Goal: Information Seeking & Learning: Learn about a topic

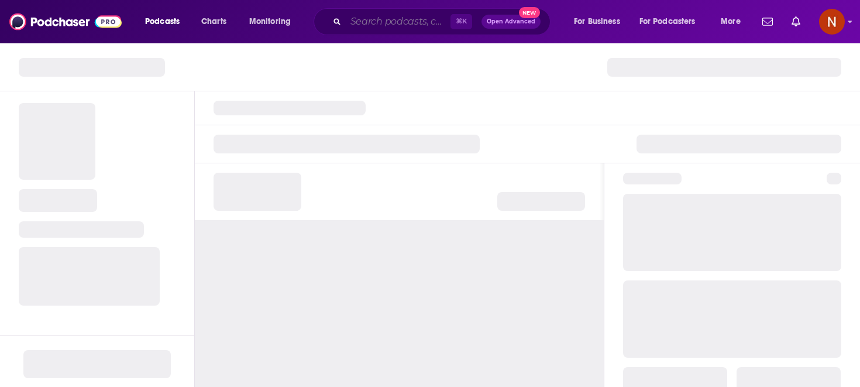
click at [369, 26] on input "Search podcasts, credits, & more..." at bounding box center [398, 21] width 105 height 19
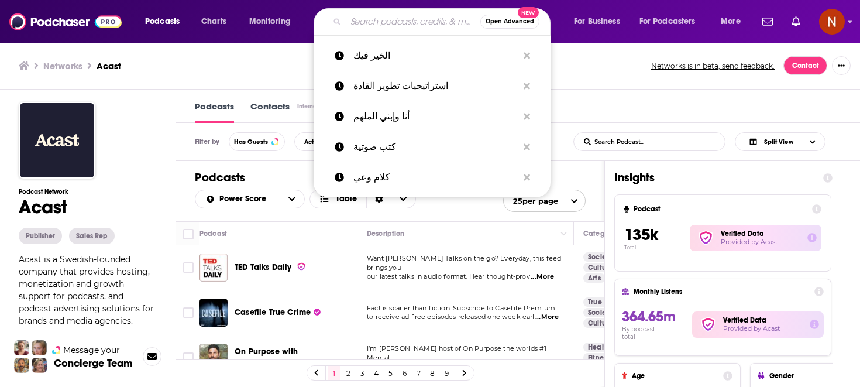
click at [293, 74] on div "Networks Acast Networks is in beta, send feedback. Contact" at bounding box center [430, 65] width 823 height 19
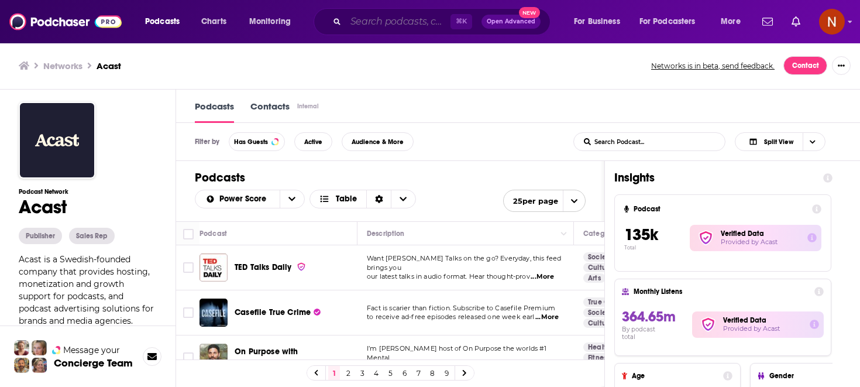
click at [383, 16] on input "Search podcasts, credits, & more..." at bounding box center [398, 21] width 105 height 19
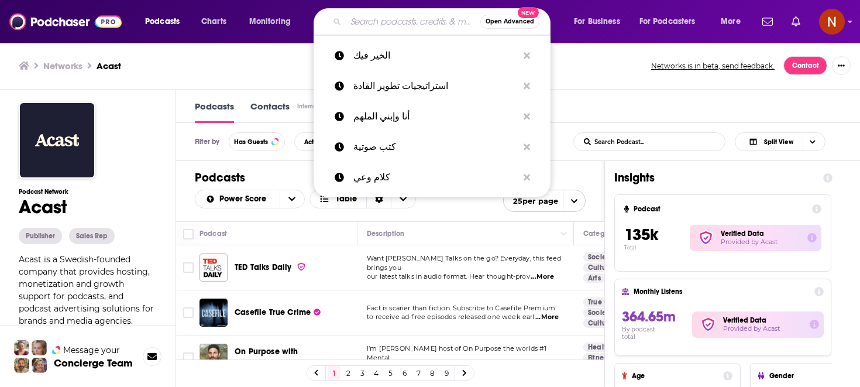
paste input "كتب صوتية"
type input "كتب صوتية"
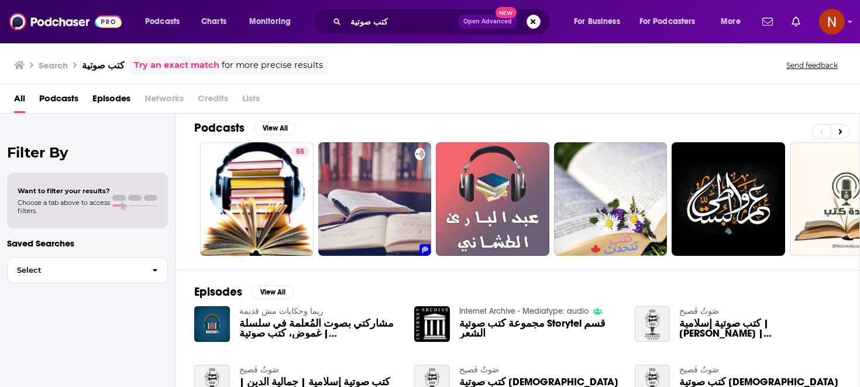
scroll to position [8, 0]
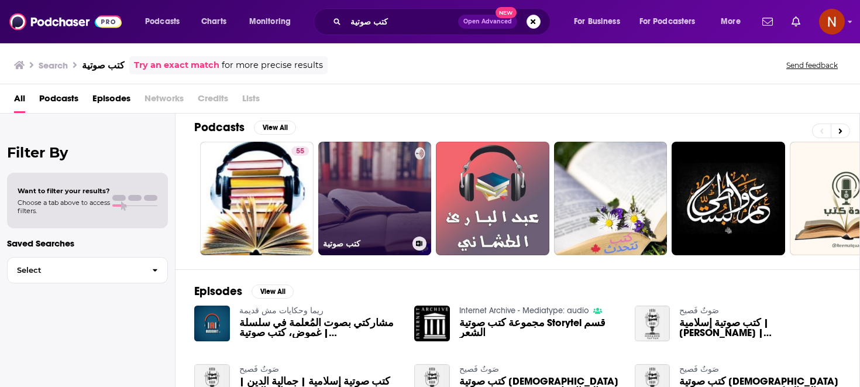
click at [395, 242] on h3 "كتب صوتية" at bounding box center [365, 244] width 85 height 10
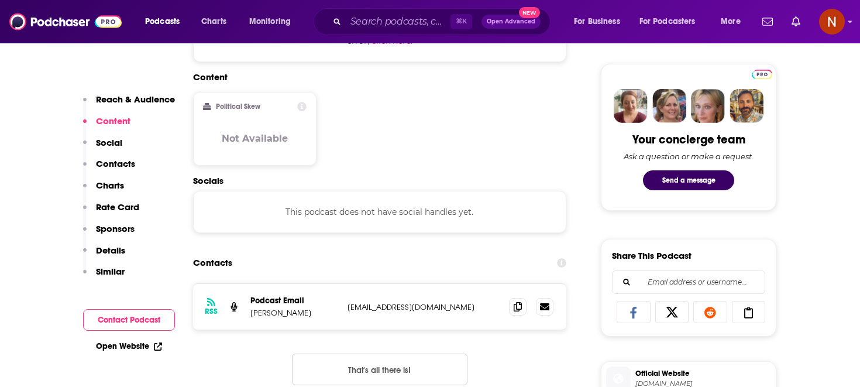
scroll to position [614, 0]
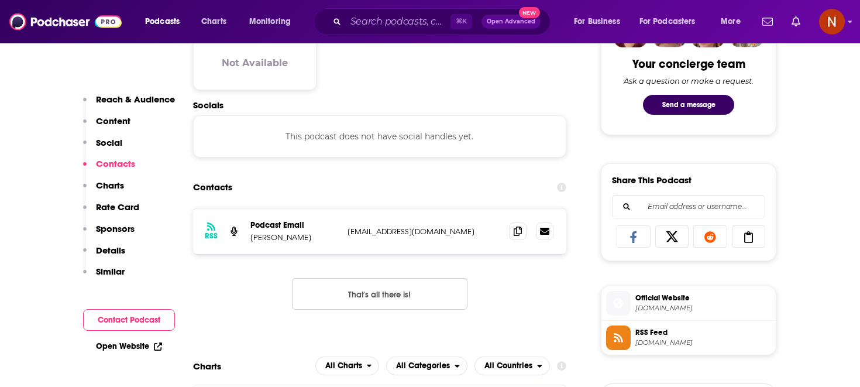
click at [691, 338] on span "RSS Feed" at bounding box center [704, 332] width 136 height 11
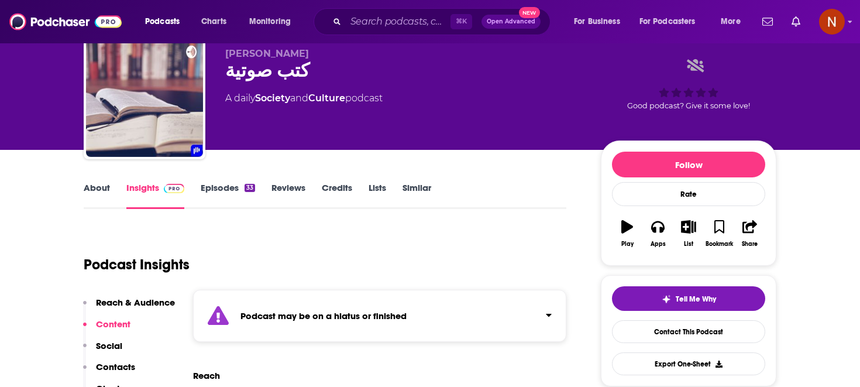
scroll to position [0, 0]
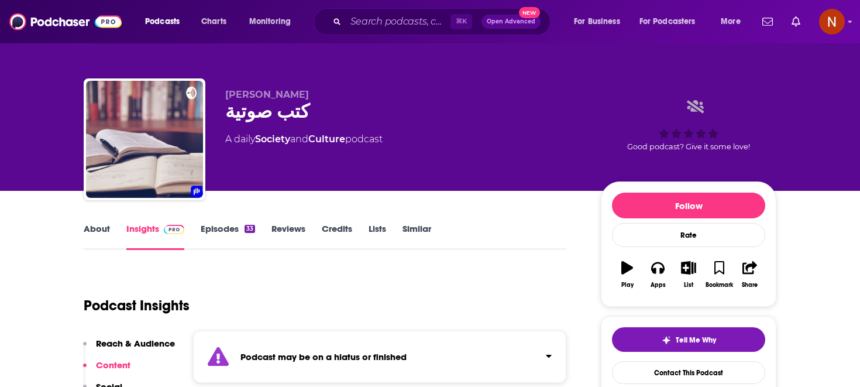
click at [249, 99] on span "[PERSON_NAME]" at bounding box center [267, 94] width 84 height 11
copy p "[PERSON_NAME]"
